Goal: Check status: Check status

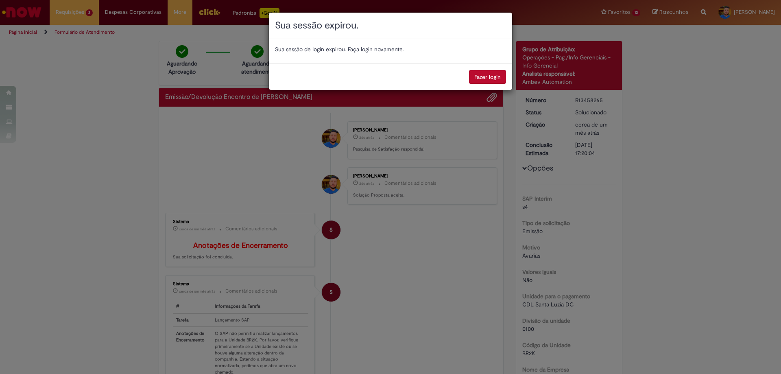
scroll to position [203, 0]
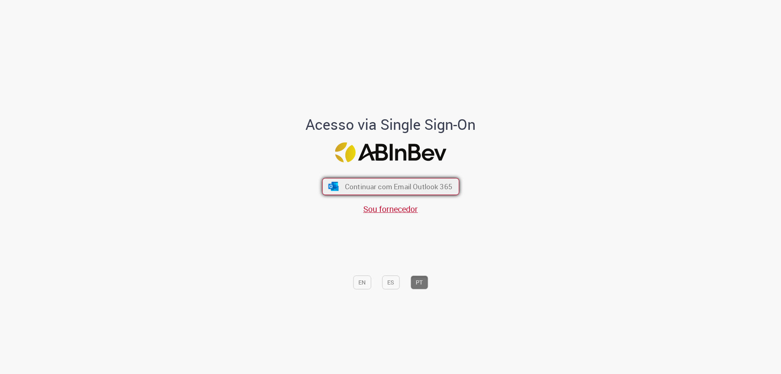
click at [380, 185] on span "Continuar com Email Outlook 365" at bounding box center [398, 186] width 107 height 9
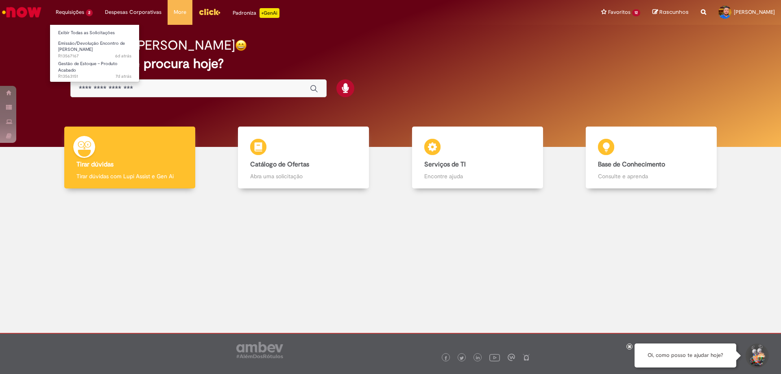
click at [81, 24] on body "Pular para o conteúdo da página Requisições 2 Exibir Todas as Solicitações Emis…" at bounding box center [390, 187] width 781 height 374
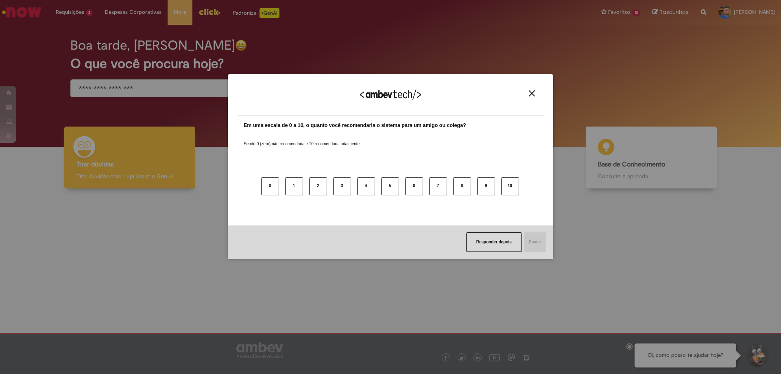
click at [539, 98] on div "Agradecemos seu feedback!" at bounding box center [391, 100] width 306 height 32
click at [533, 97] on button "Close" at bounding box center [531, 93] width 11 height 7
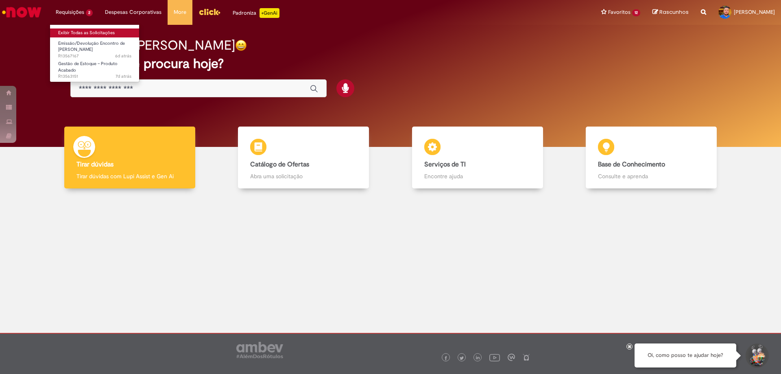
click at [83, 28] on link "Exibir Todas as Solicitações" at bounding box center [94, 32] width 89 height 9
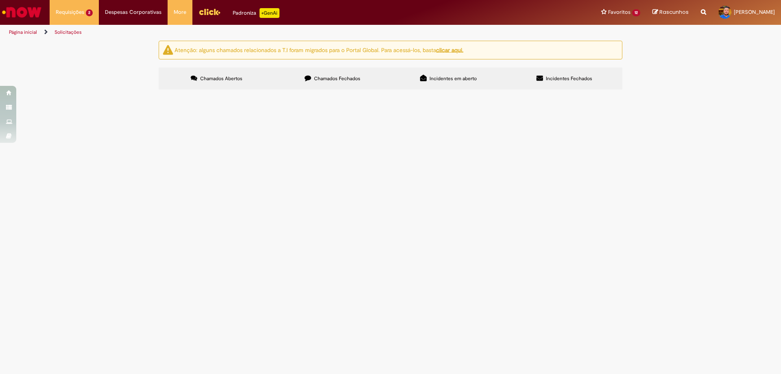
click at [295, 79] on label "Chamados Fechados" at bounding box center [333, 79] width 116 height 22
click at [0, 0] on span "Boa tarde! Favor cancelar as notas fiscais de devolução" at bounding box center [0, 0] width 0 height 0
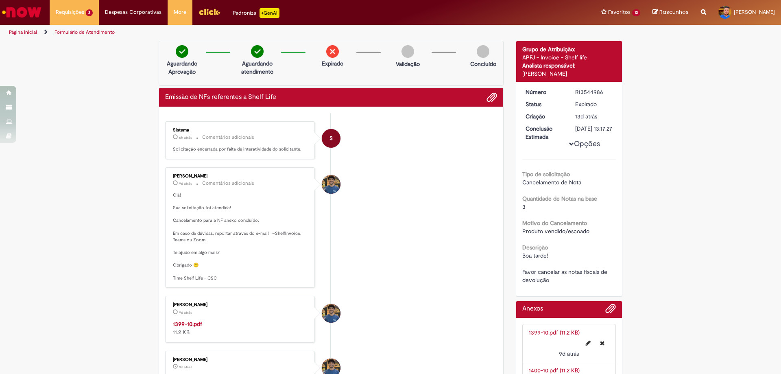
scroll to position [163, 0]
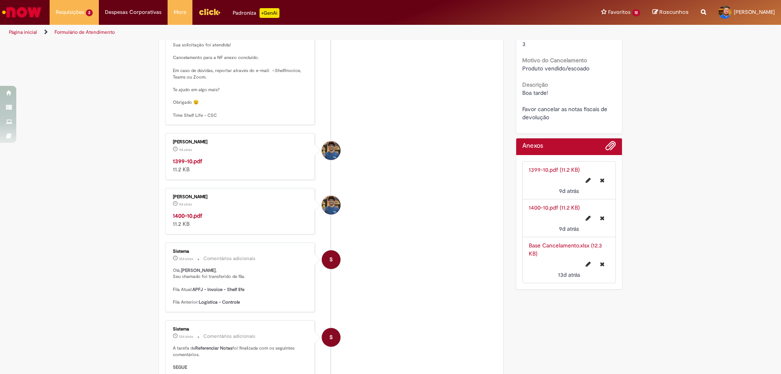
click at [538, 253] on link "Base Cancelamento.xlsx (12.3 KB)" at bounding box center [565, 249] width 73 height 15
click at [379, 169] on li "Gilson Pereira Moreira Junior 9d atrás 9 dias atrás 1399-10.pdf 11.2 KB" at bounding box center [331, 156] width 332 height 46
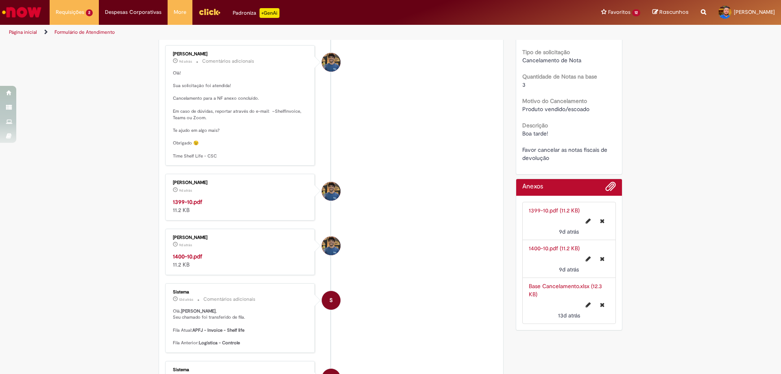
scroll to position [0, 0]
